Goal: Task Accomplishment & Management: Use online tool/utility

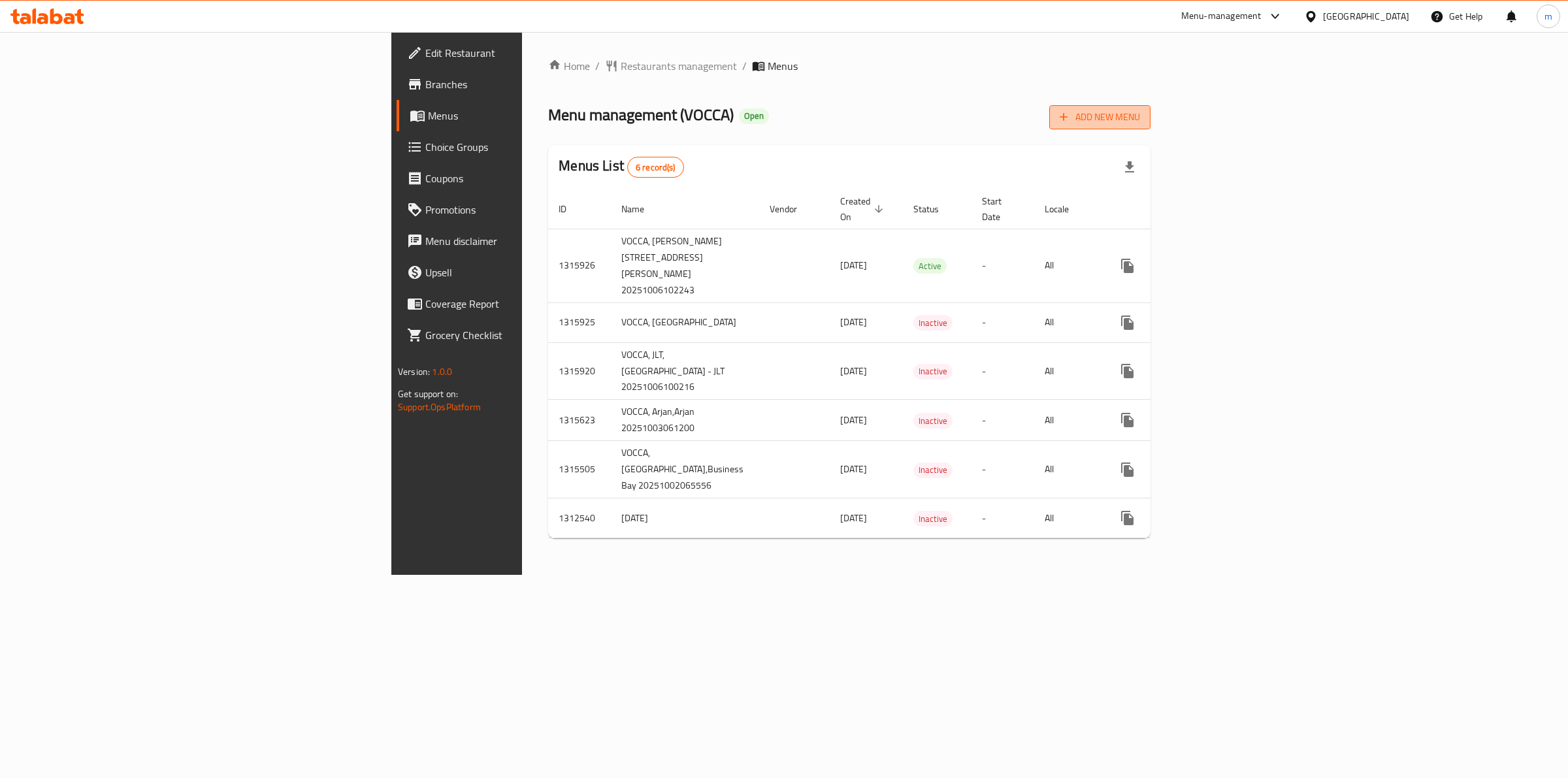
click at [1140, 121] on span "Add New Menu" at bounding box center [1100, 117] width 80 height 16
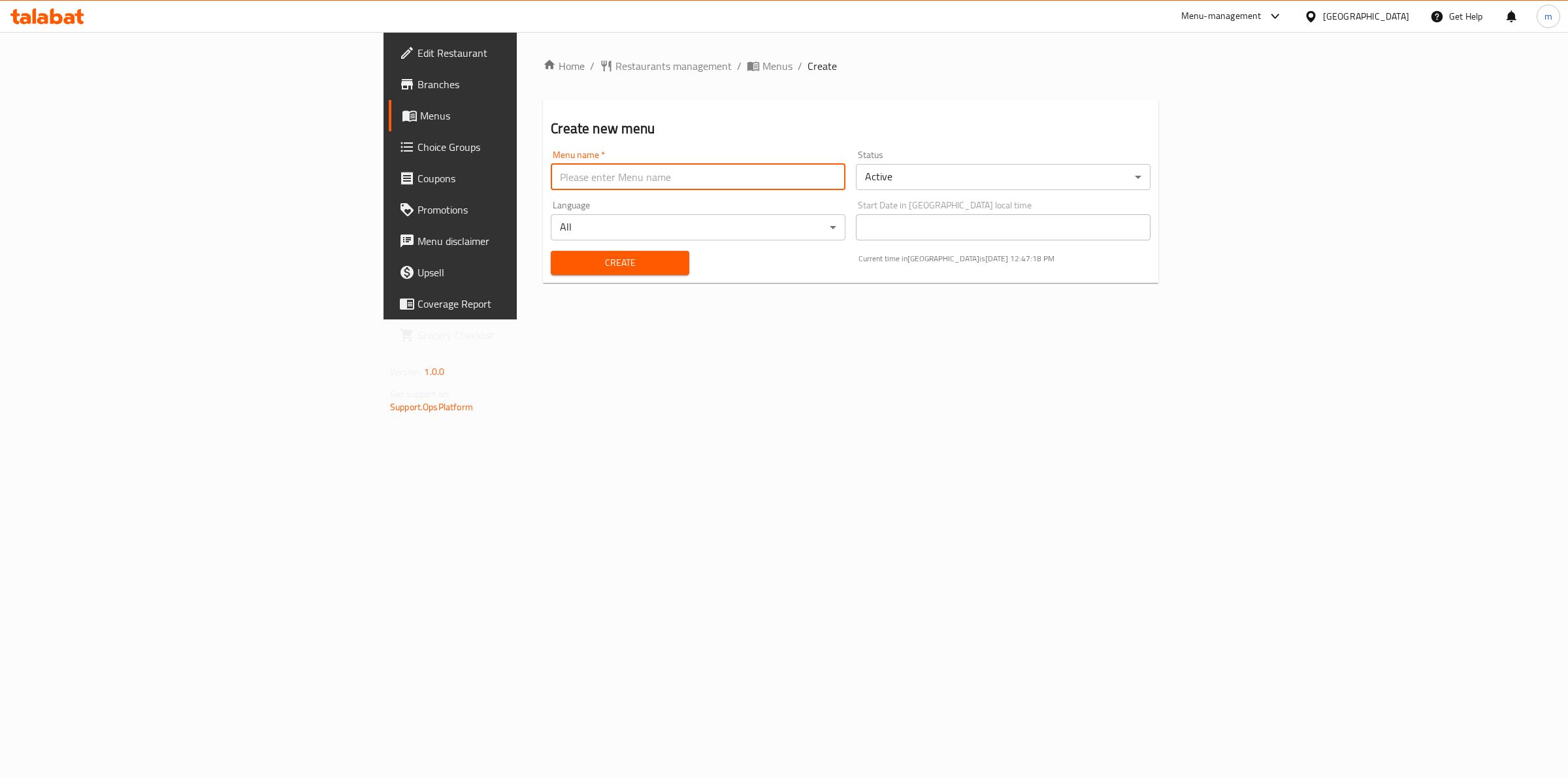
click at [551, 178] on input "text" at bounding box center [698, 177] width 294 height 26
type input "[PERSON_NAME] 8037"
click at [558, 252] on button "Create" at bounding box center [619, 263] width 138 height 24
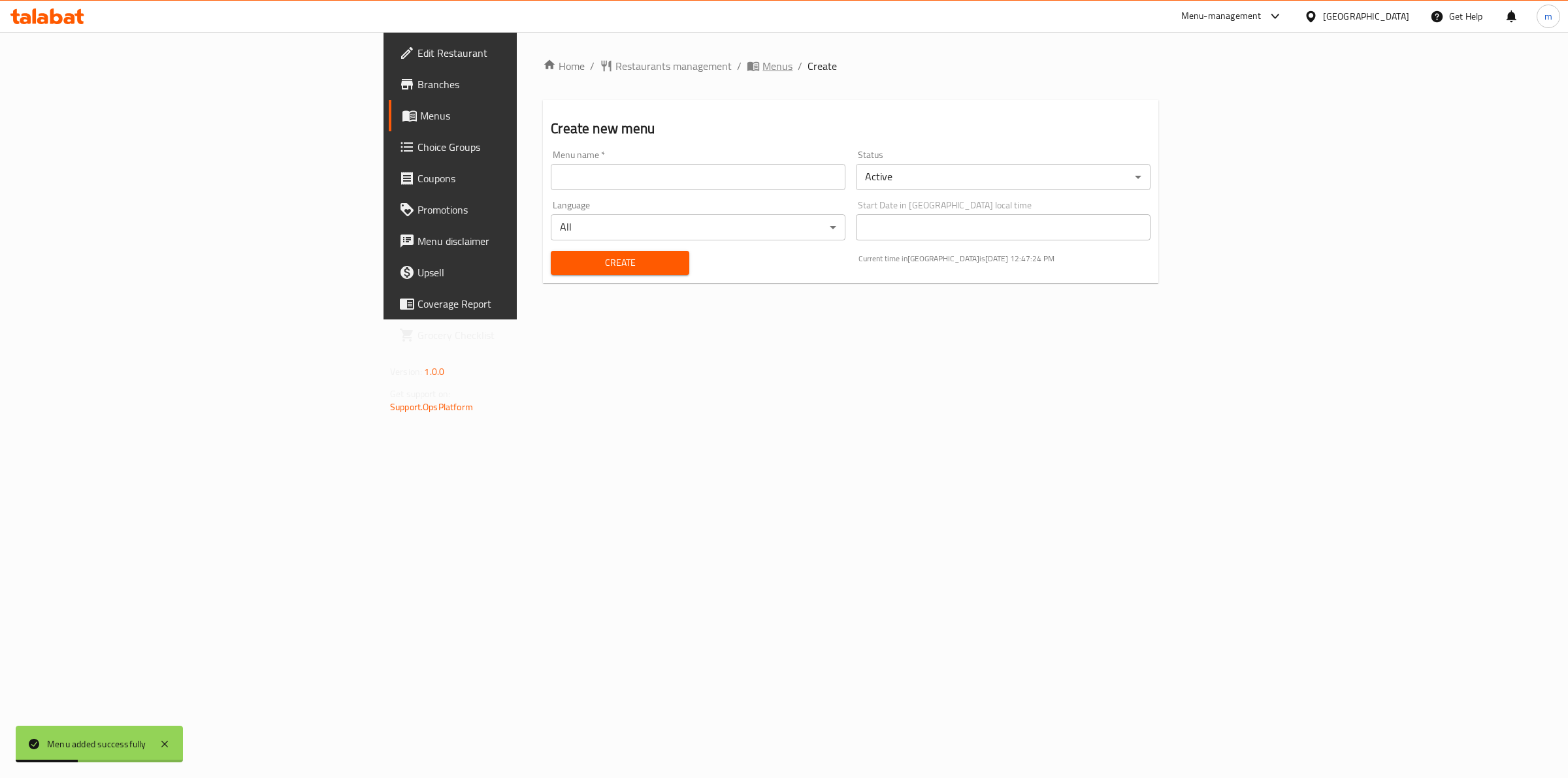
click at [763, 58] on span "Menus" at bounding box center [777, 65] width 30 height 15
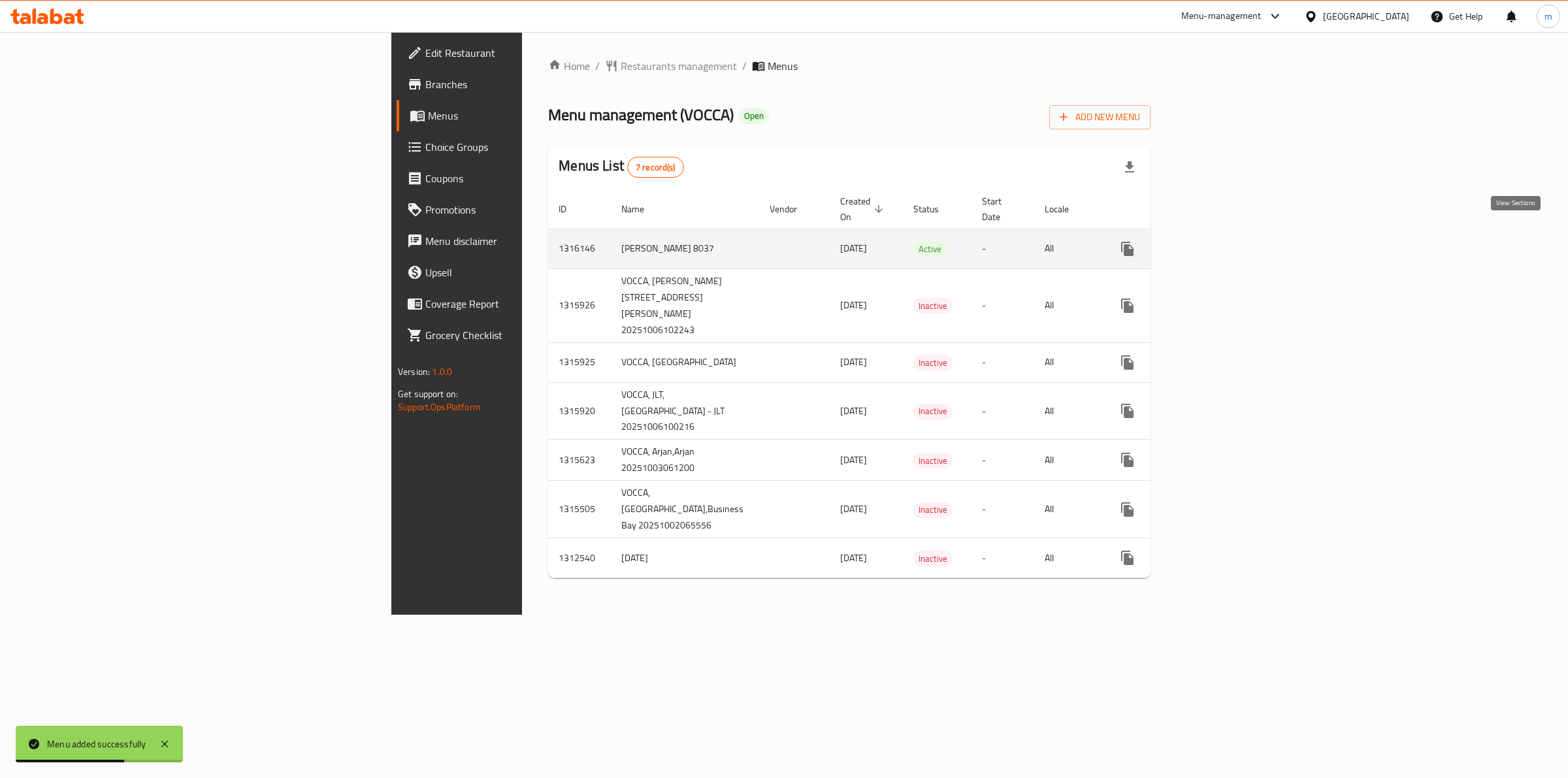
click at [1229, 241] on icon "enhanced table" at bounding box center [1221, 249] width 15 height 15
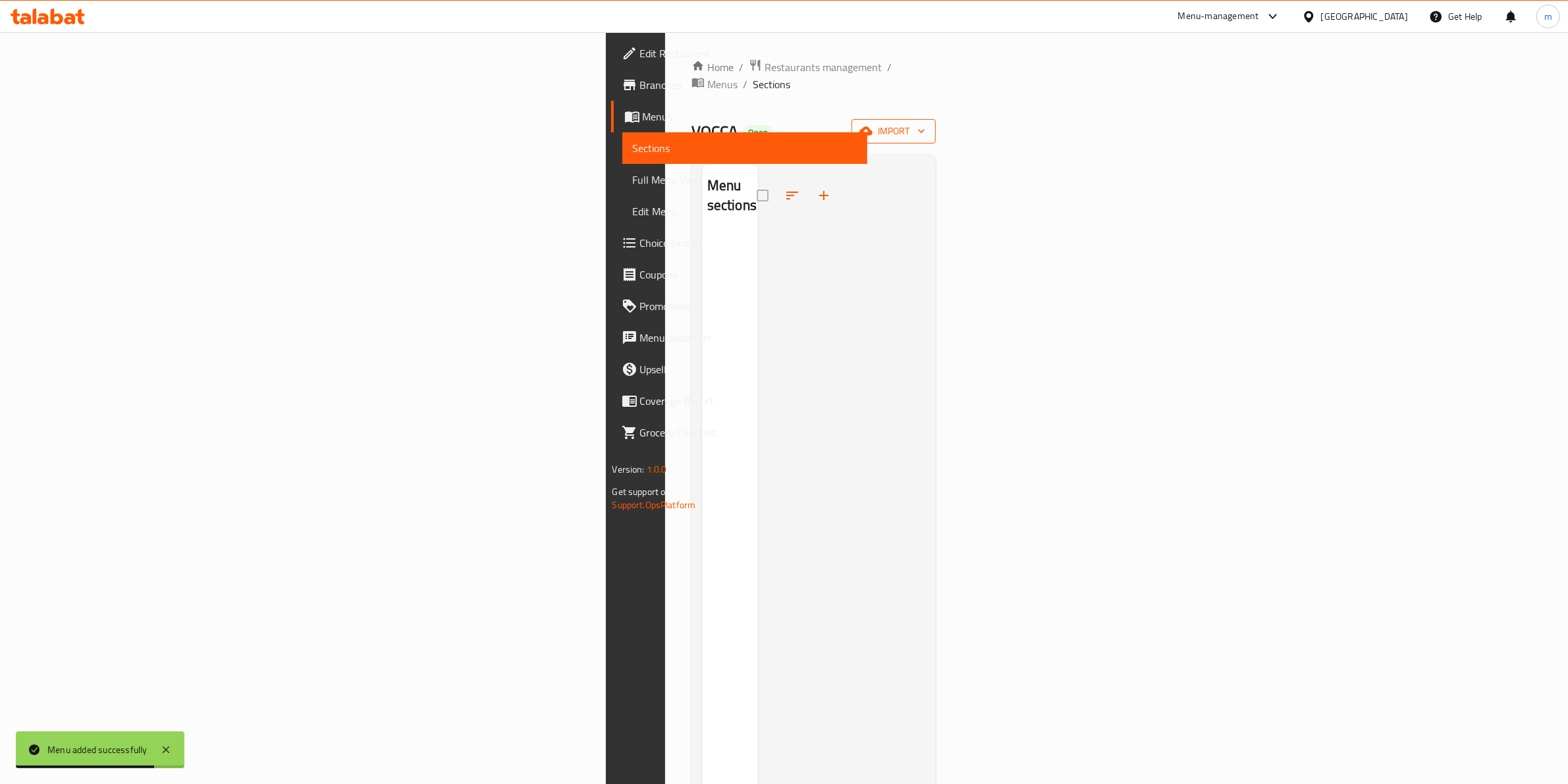
click at [925, 123] on span "import" at bounding box center [893, 131] width 63 height 16
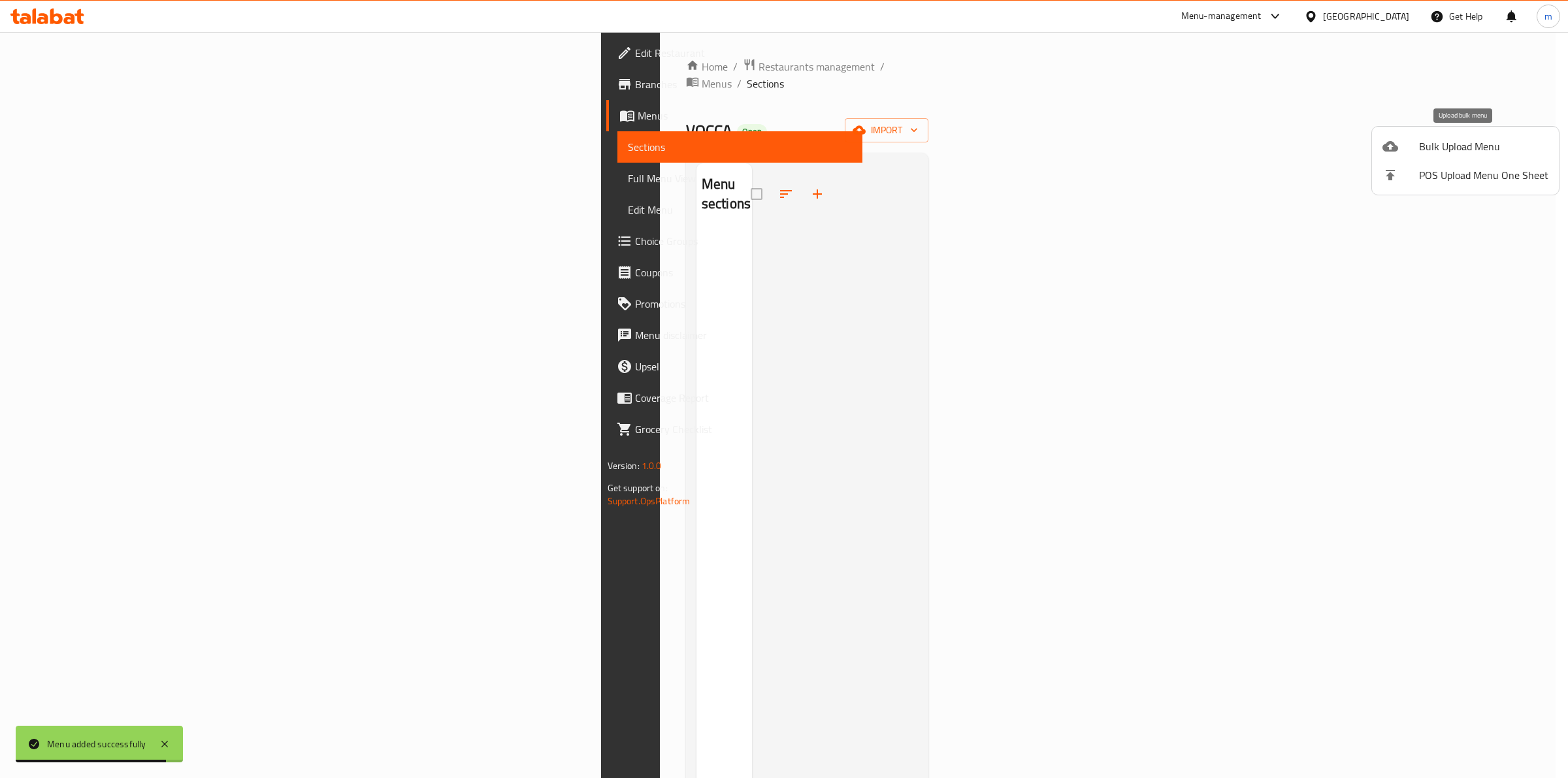
click at [1441, 138] on span "Bulk Upload Menu" at bounding box center [1484, 146] width 130 height 15
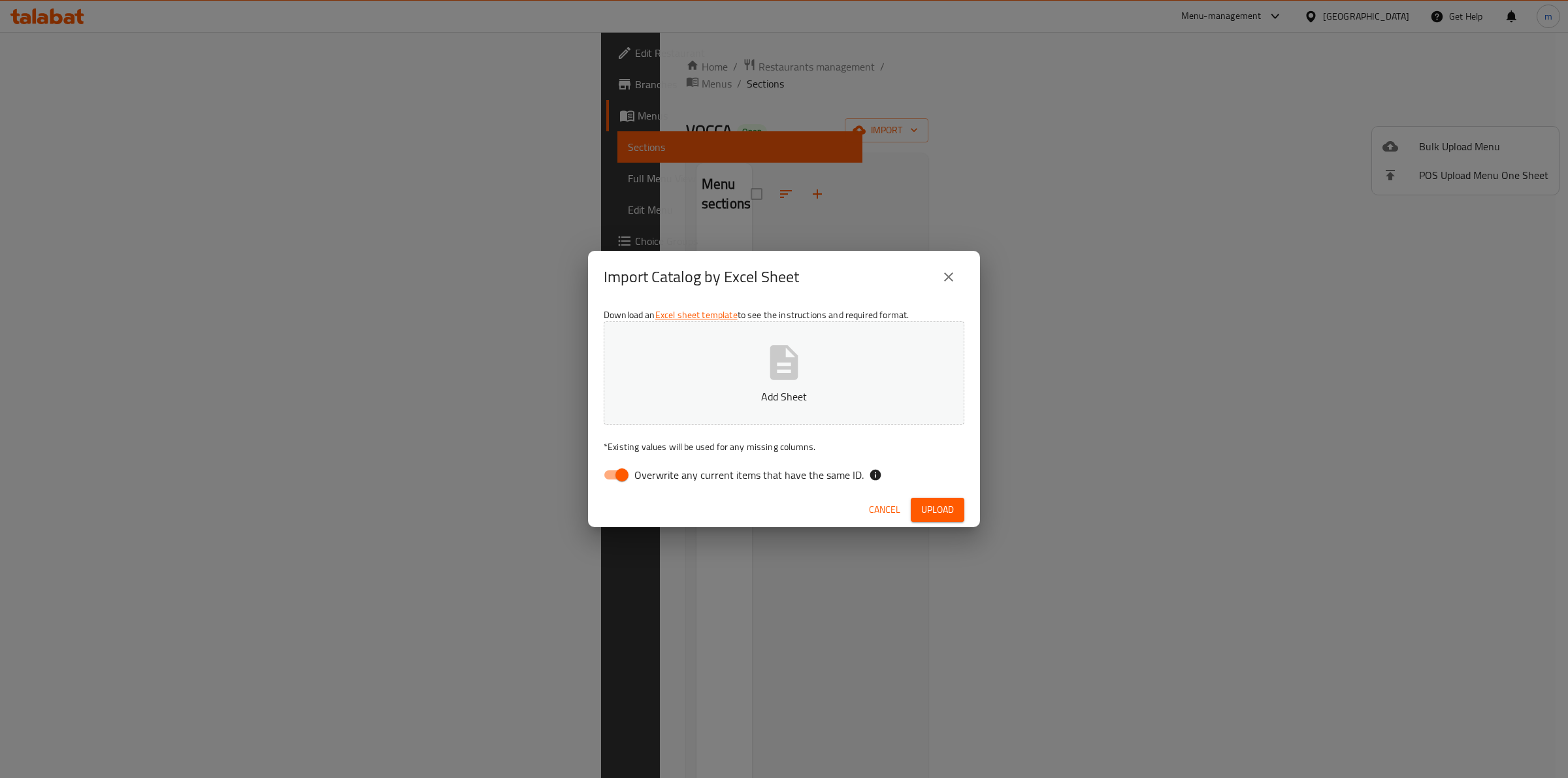
click at [615, 479] on input "Overwrite any current items that have the same ID." at bounding box center [622, 475] width 75 height 25
checkbox input "false"
click at [769, 395] on p "Add Sheet" at bounding box center [784, 396] width 320 height 15
click at [923, 510] on span "Upload" at bounding box center [937, 510] width 33 height 16
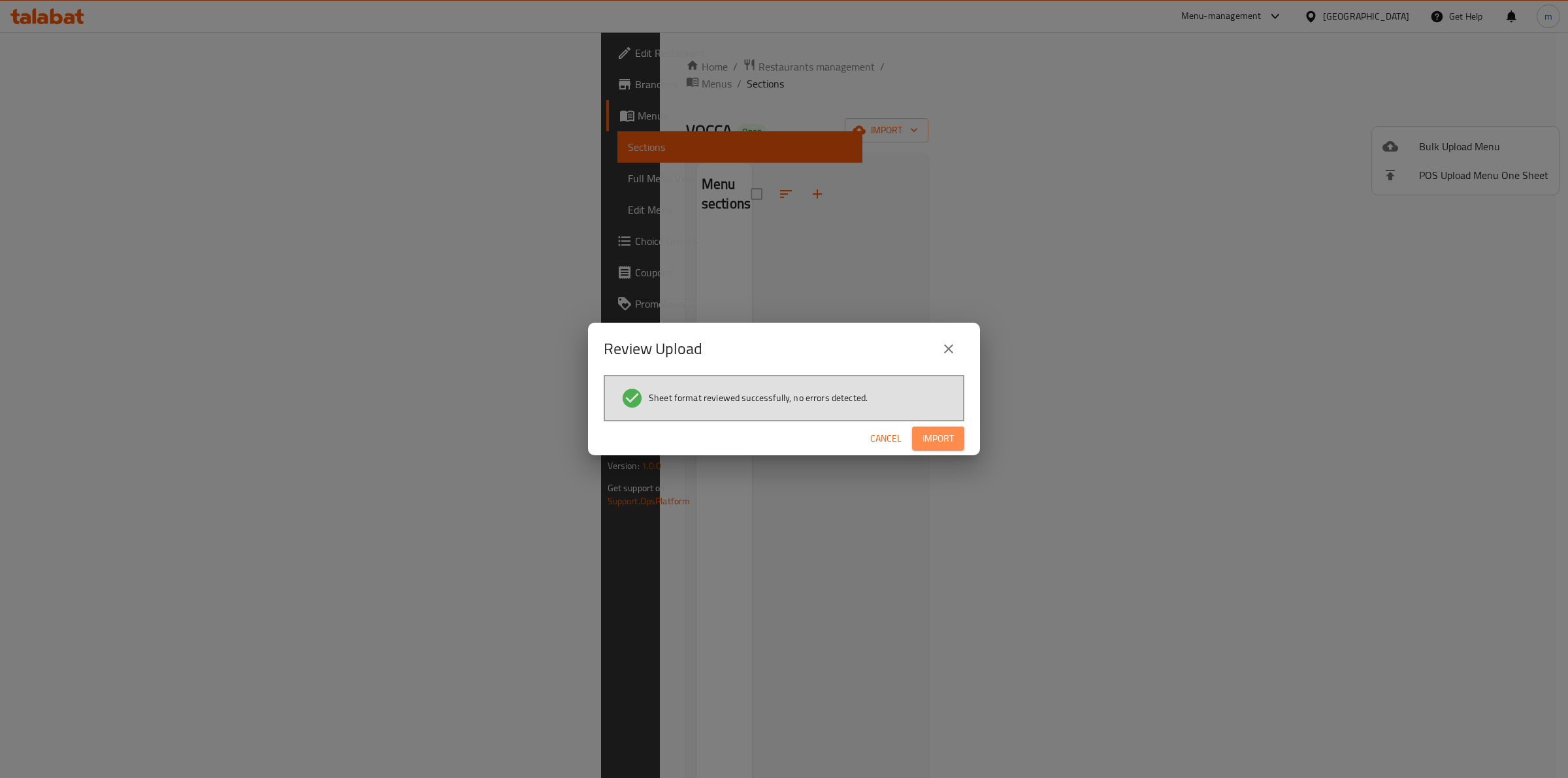
click at [943, 434] on span "Import" at bounding box center [938, 438] width 31 height 16
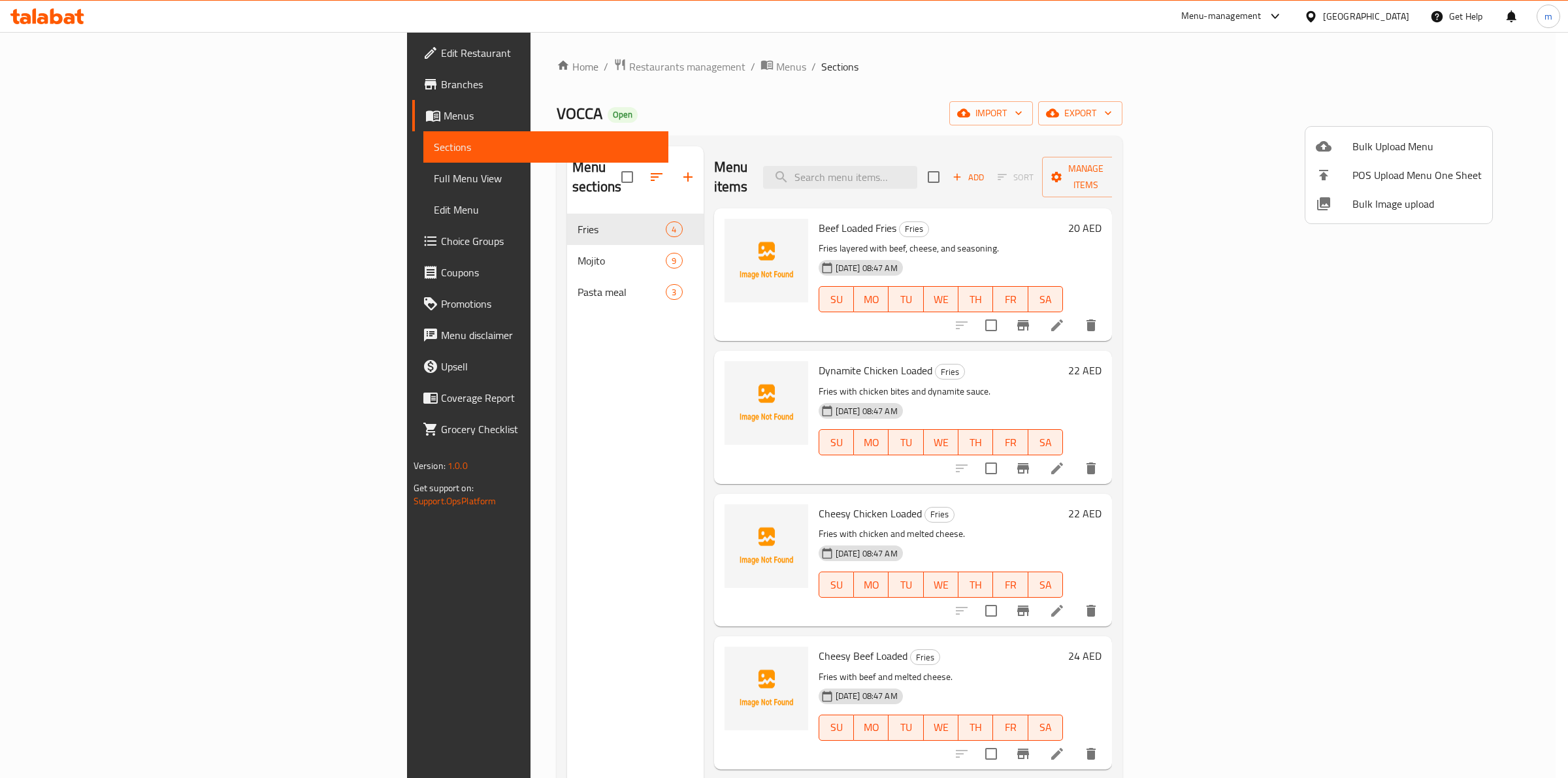
click at [704, 117] on div at bounding box center [784, 389] width 1568 height 778
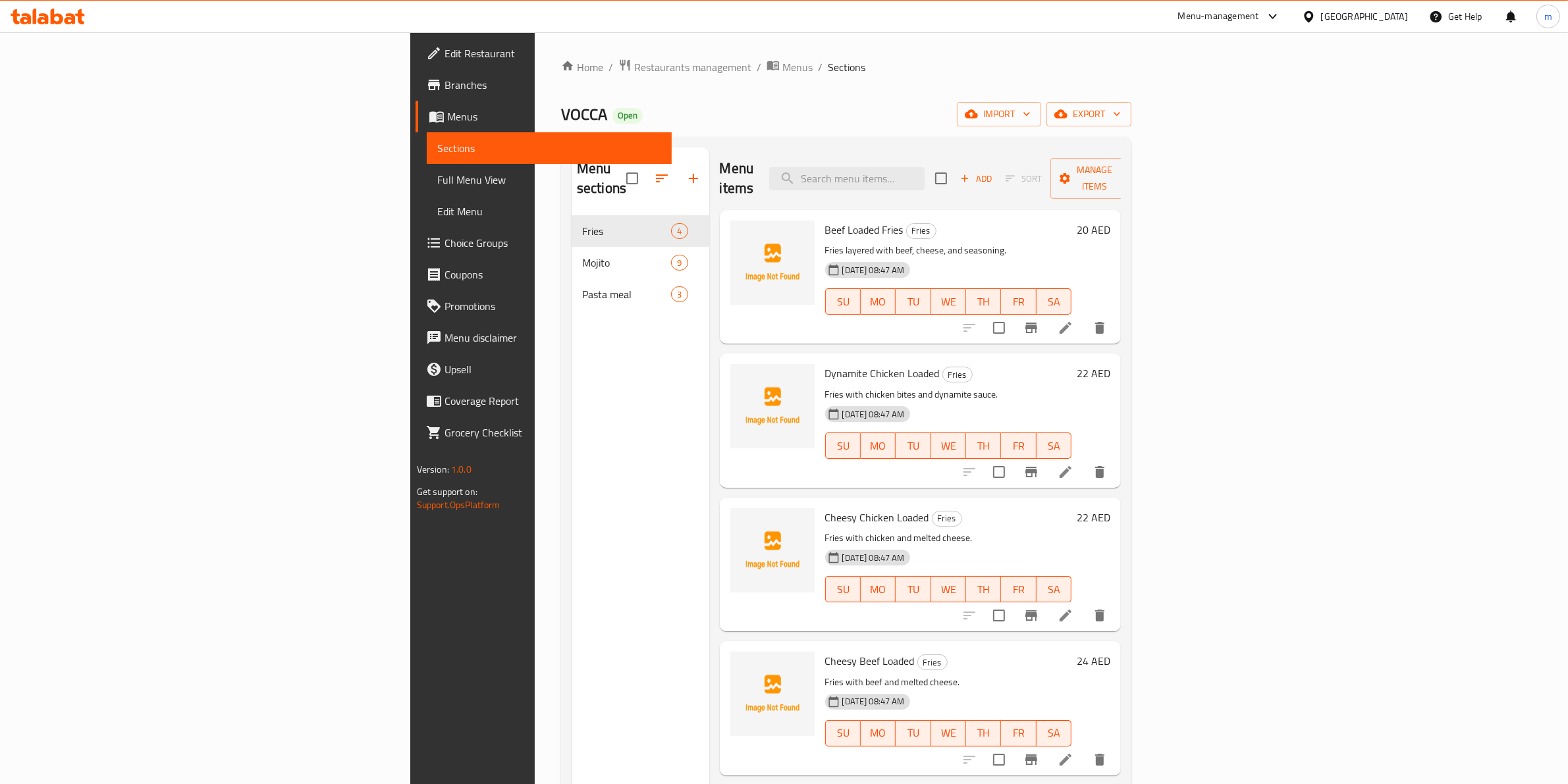
click at [437, 179] on span "Full Menu View" at bounding box center [549, 179] width 225 height 15
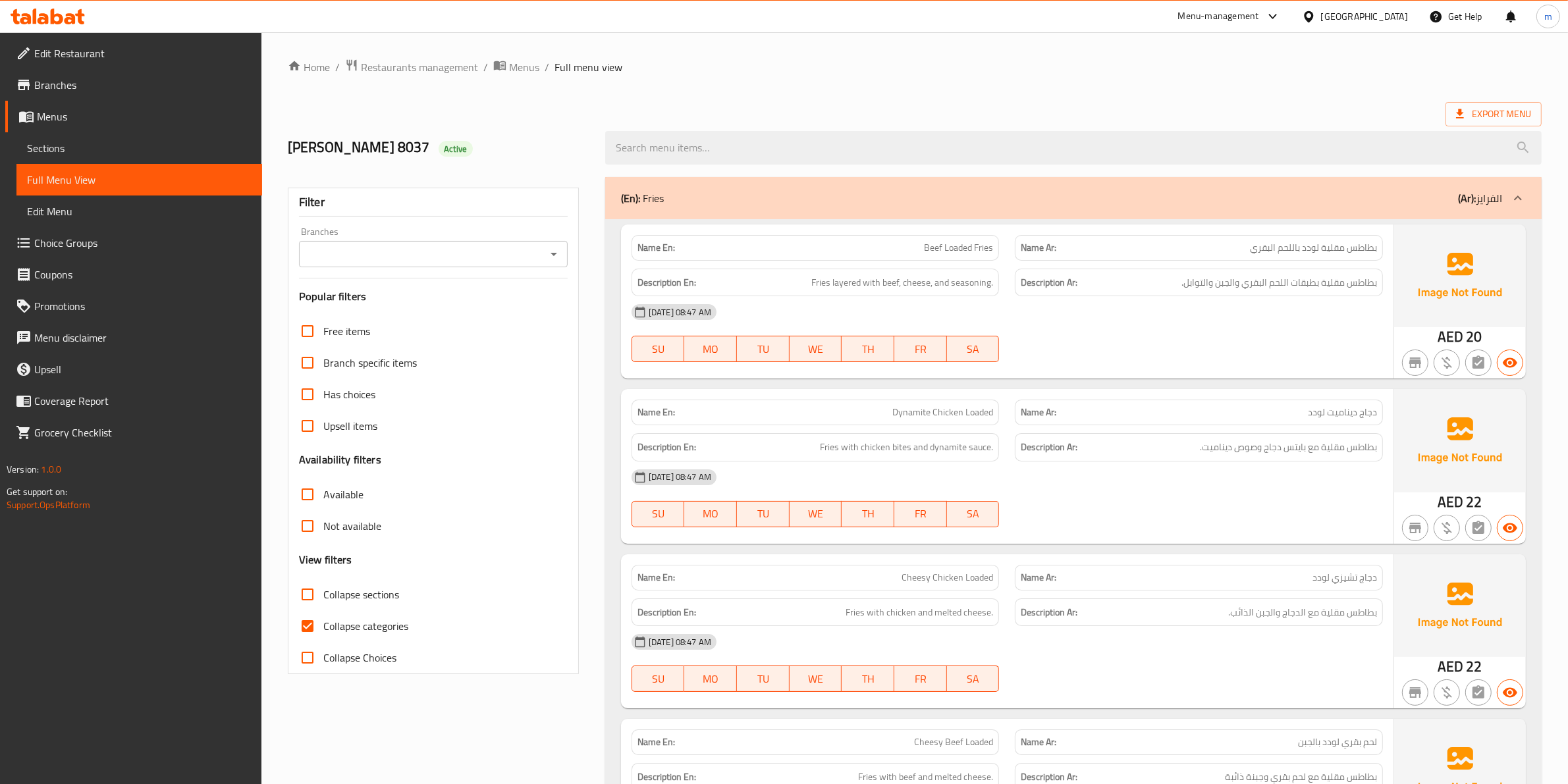
click at [340, 619] on span "Collapse categories" at bounding box center [366, 626] width 85 height 15
click at [323, 617] on input "Collapse categories" at bounding box center [307, 626] width 32 height 32
checkbox input "false"
